Goal: Transaction & Acquisition: Book appointment/travel/reservation

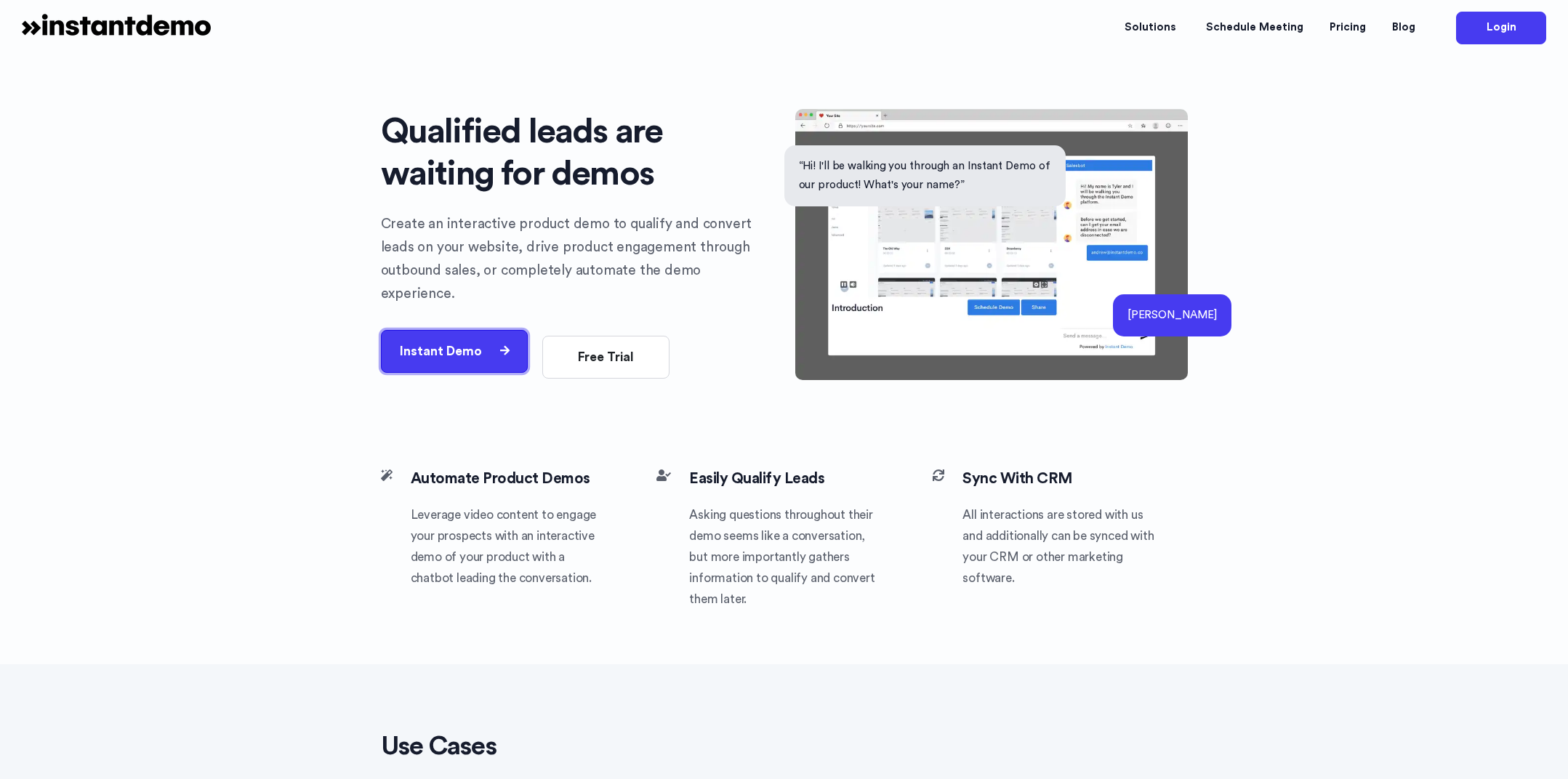
click at [455, 343] on button "Instant Demo" at bounding box center [454, 351] width 148 height 43
click at [992, 161] on p "“Hi! I'll be walking you through an Instant Demo of our product! What's your na…" at bounding box center [925, 175] width 253 height 37
click at [463, 333] on button "Instant Demo" at bounding box center [454, 351] width 148 height 43
click at [482, 336] on button "Instant Demo" at bounding box center [454, 351] width 148 height 43
click at [481, 336] on button "Instant Demo" at bounding box center [454, 351] width 148 height 43
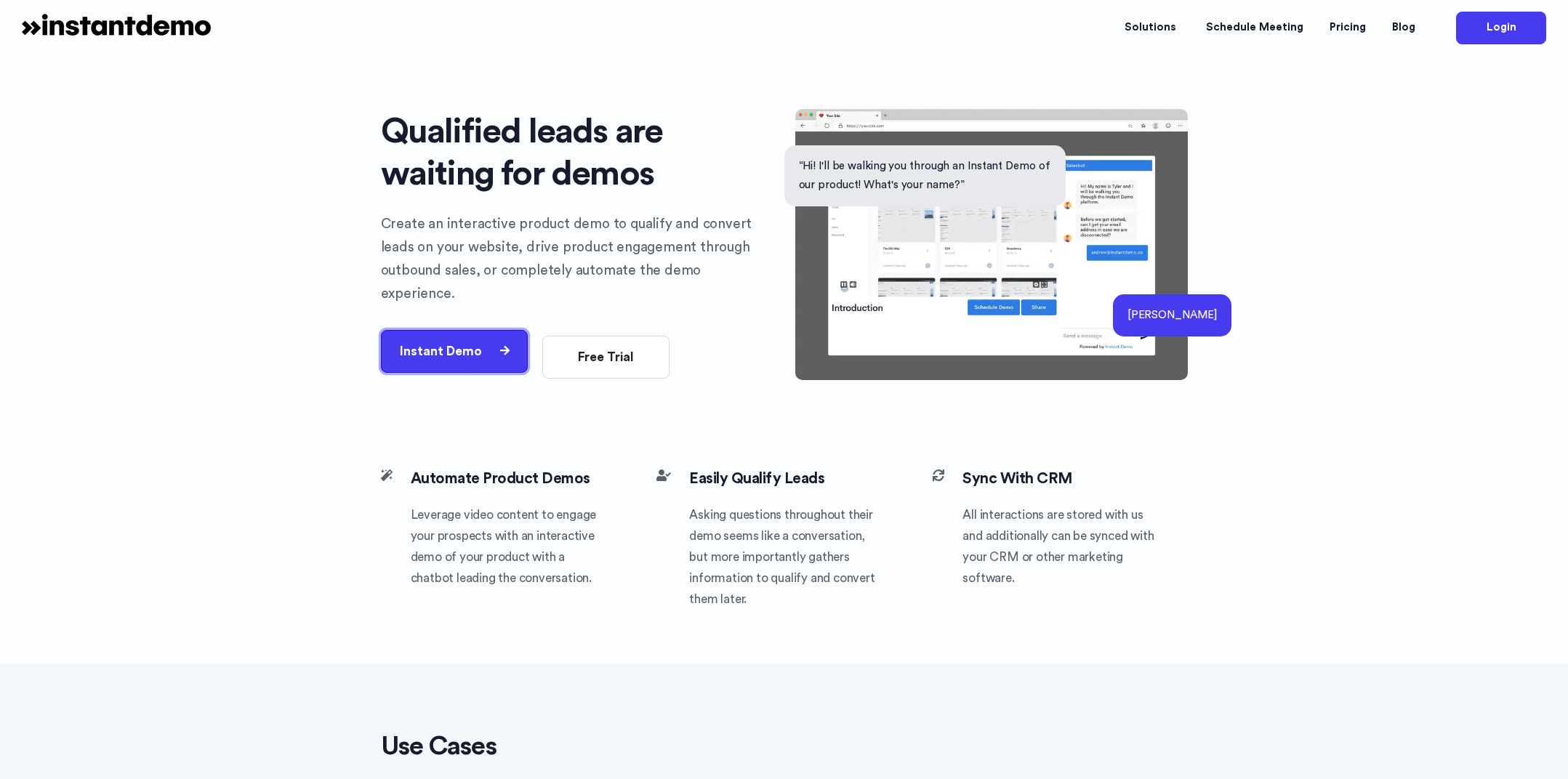
click at [479, 336] on button "Instant Demo" at bounding box center [454, 351] width 148 height 43
drag, startPoint x: 520, startPoint y: 232, endPoint x: 385, endPoint y: 247, distance: 135.8
click at [520, 232] on p "Create an interactive product demo to qualify and convert leads on your website…" at bounding box center [577, 259] width 393 height 93
drag, startPoint x: 458, startPoint y: 224, endPoint x: 635, endPoint y: 242, distance: 177.9
click at [615, 244] on p "Create an interactive product demo to qualify and convert leads on your website…" at bounding box center [577, 259] width 393 height 93
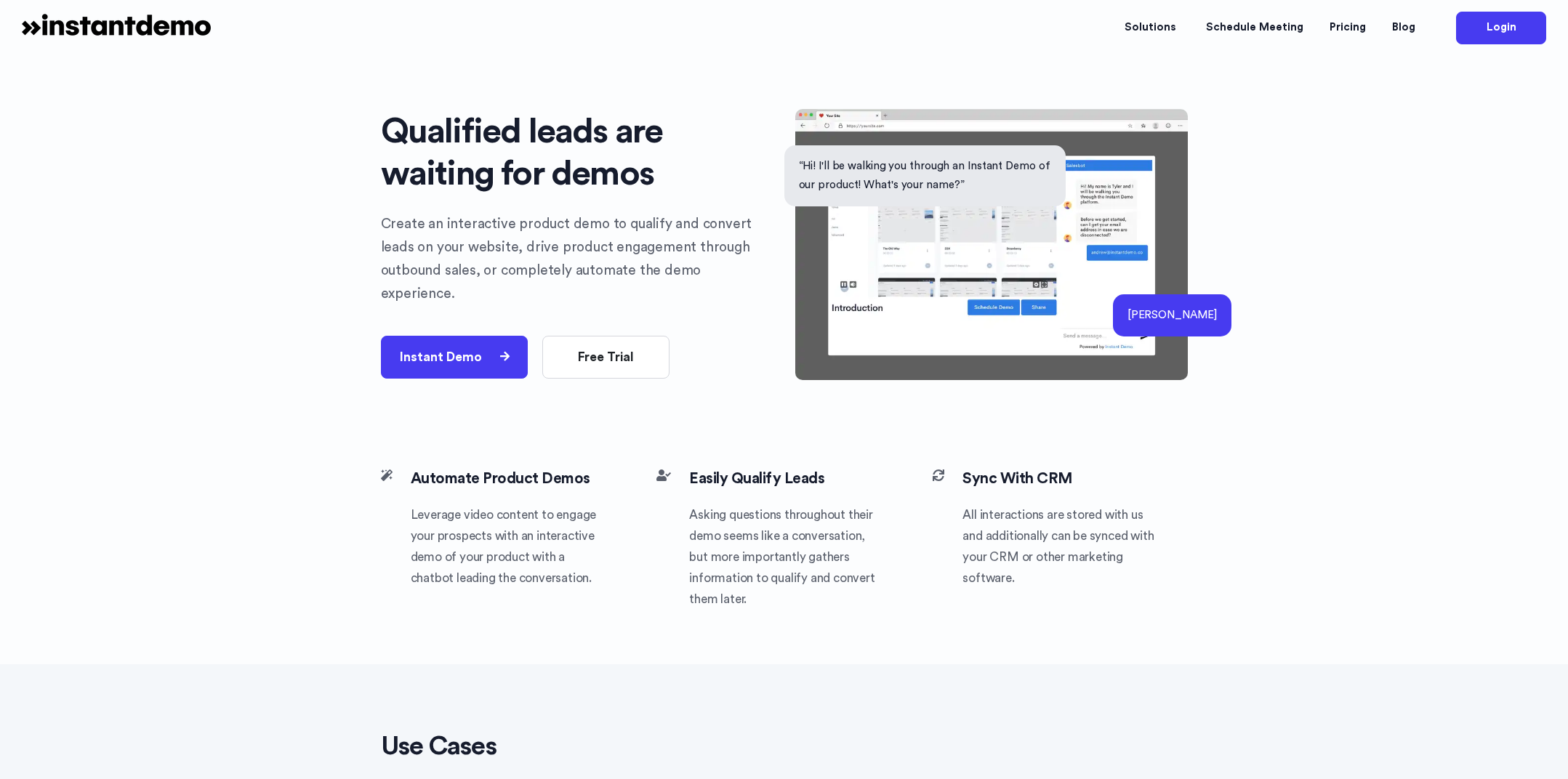
drag, startPoint x: 635, startPoint y: 242, endPoint x: 680, endPoint y: 238, distance: 45.2
click at [636, 242] on p "Create an interactive product demo to qualify and convert leads on your website…" at bounding box center [577, 259] width 393 height 93
click at [1189, 318] on div "[PERSON_NAME]" at bounding box center [1172, 315] width 119 height 42
drag, startPoint x: 1030, startPoint y: 229, endPoint x: 1020, endPoint y: 228, distance: 10.0
drag, startPoint x: 397, startPoint y: 339, endPoint x: 431, endPoint y: 347, distance: 34.9
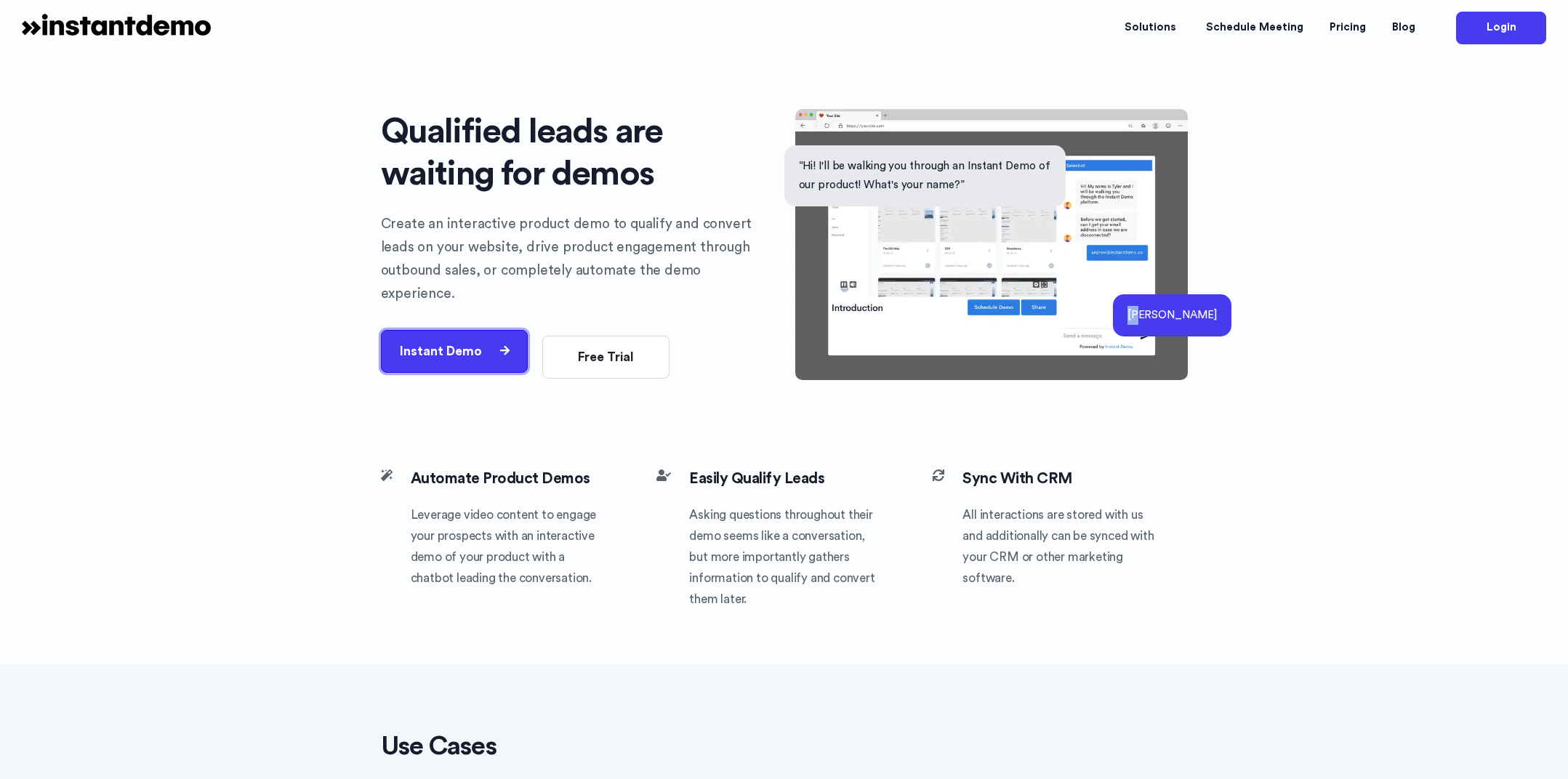
click at [401, 340] on button "Instant Demo" at bounding box center [454, 351] width 148 height 43
click at [449, 348] on button "Instant Demo" at bounding box center [454, 351] width 148 height 43
drag, startPoint x: 449, startPoint y: 348, endPoint x: 475, endPoint y: 335, distance: 29.1
click at [452, 346] on button "Instant Demo" at bounding box center [454, 351] width 148 height 43
click at [609, 332] on button "Free Trial" at bounding box center [605, 351] width 127 height 43
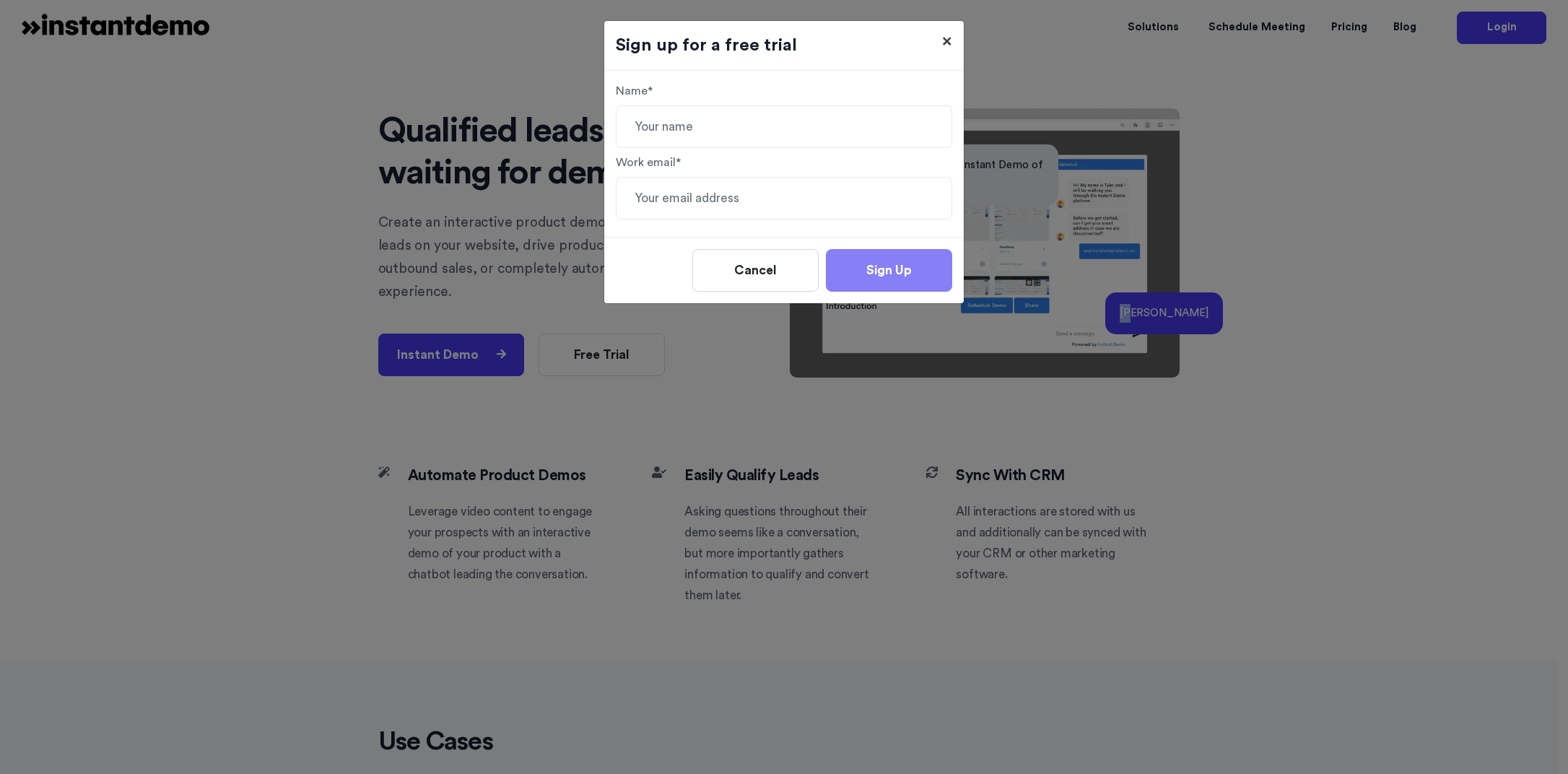
click at [936, 37] on button "× Close" at bounding box center [947, 41] width 33 height 40
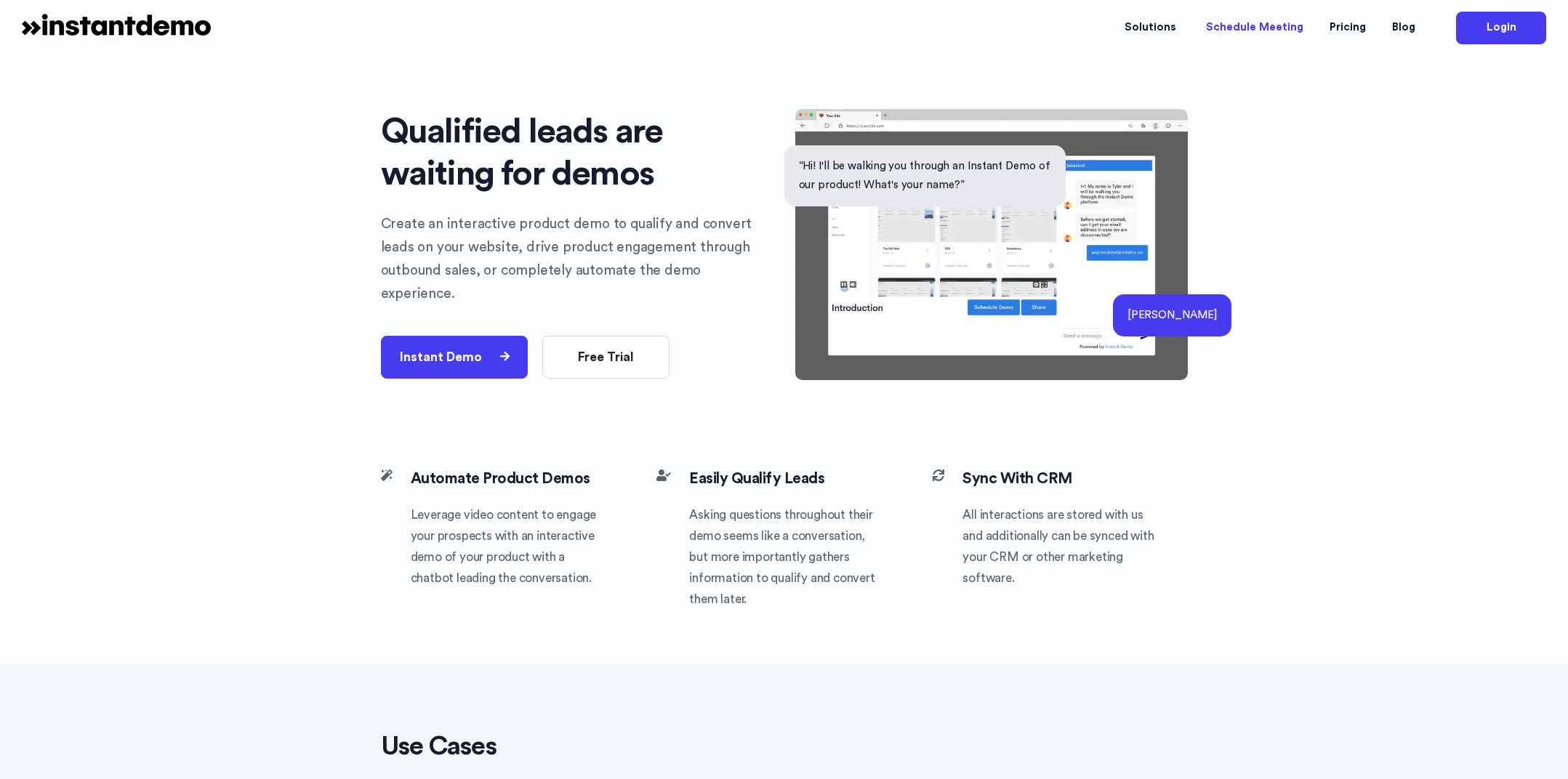
click at [1217, 30] on link "Schedule Meeting" at bounding box center [1254, 27] width 123 height 43
